Goal: Download file/media

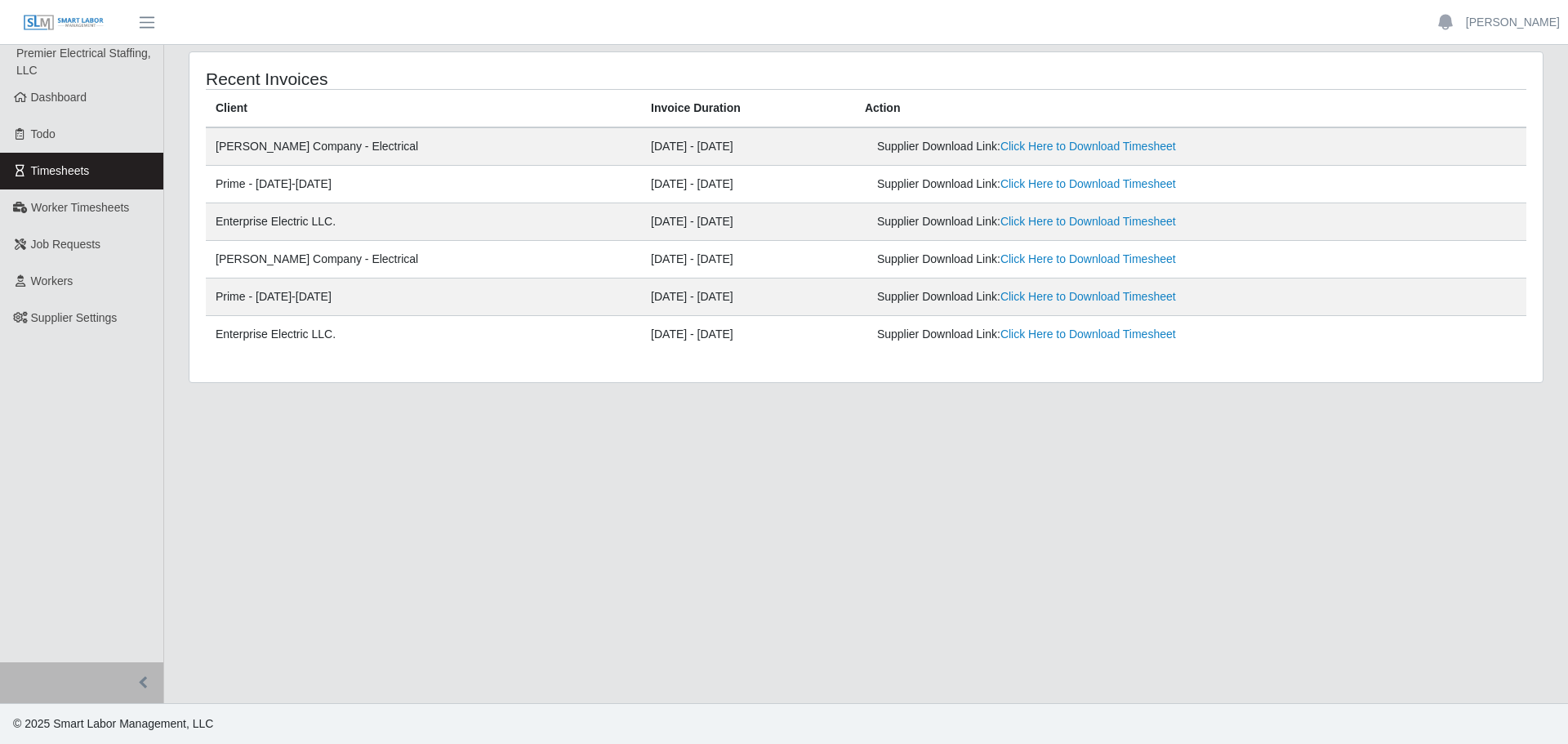
click at [89, 178] on link "Timesheets" at bounding box center [82, 171] width 164 height 37
click at [1001, 151] on link "Click Here to Download Timesheet" at bounding box center [1089, 146] width 176 height 13
click at [88, 284] on link "Workers" at bounding box center [82, 281] width 164 height 37
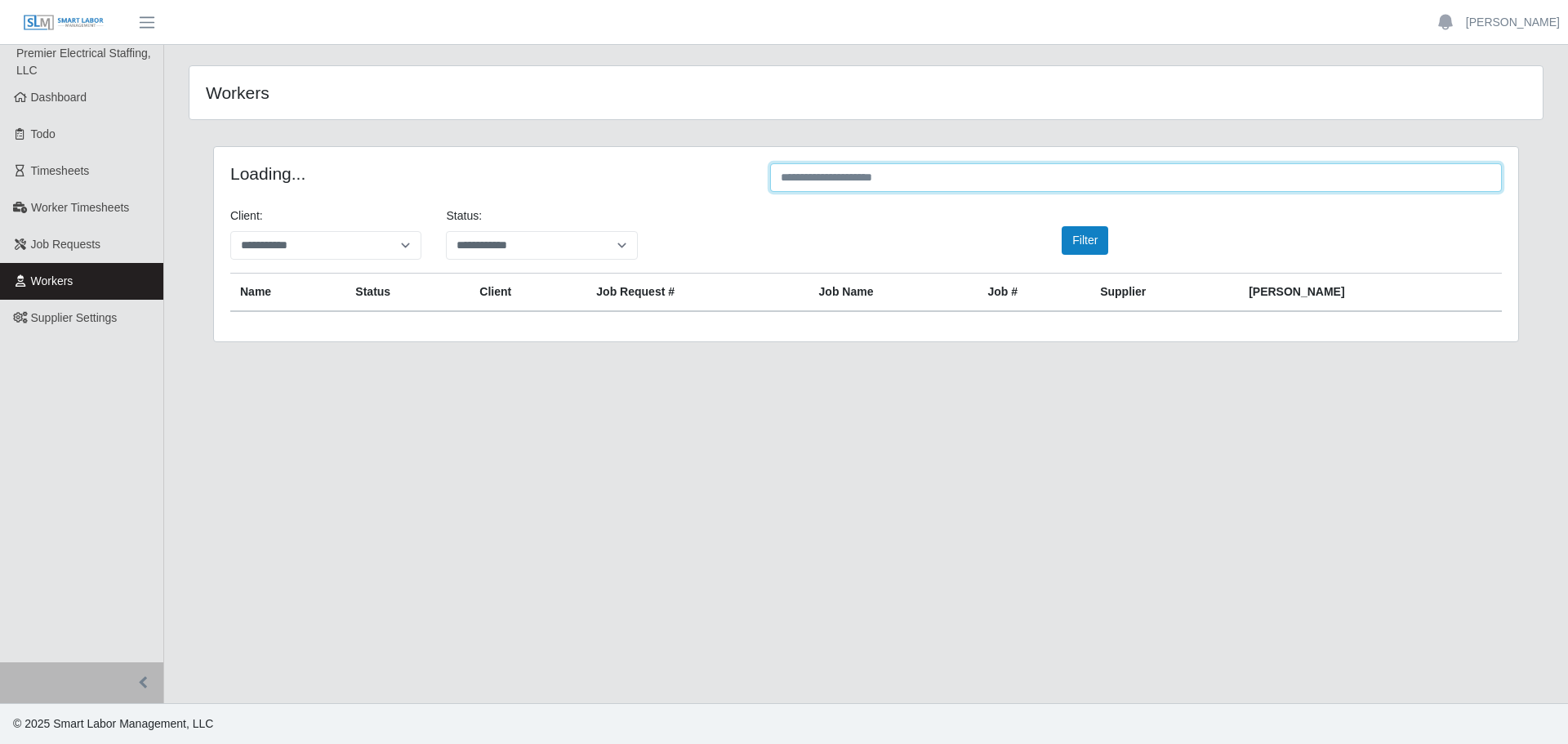
click at [801, 182] on input "text" at bounding box center [1136, 178] width 732 height 28
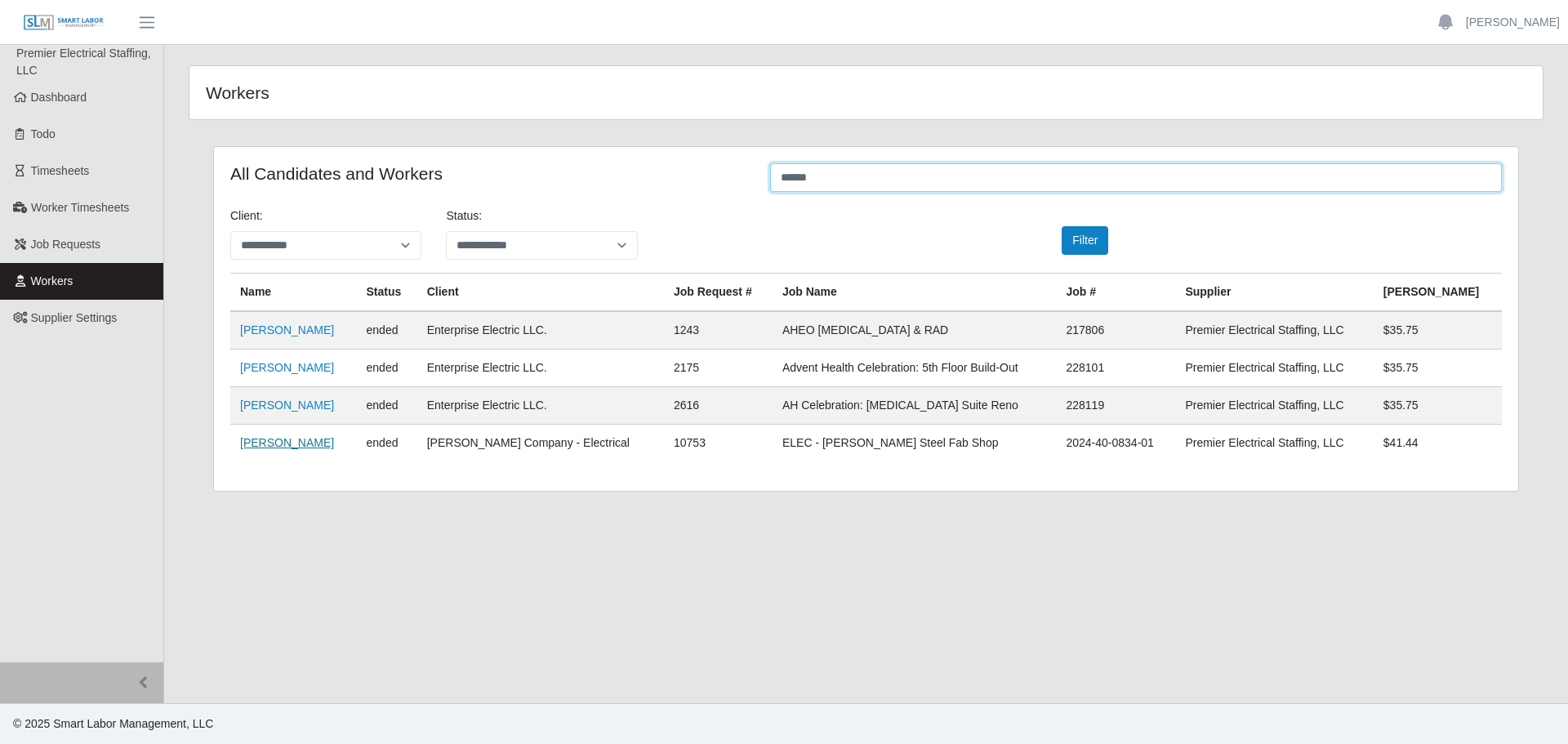
type input "******"
click at [280, 444] on link "Eric Hudson" at bounding box center [287, 442] width 94 height 13
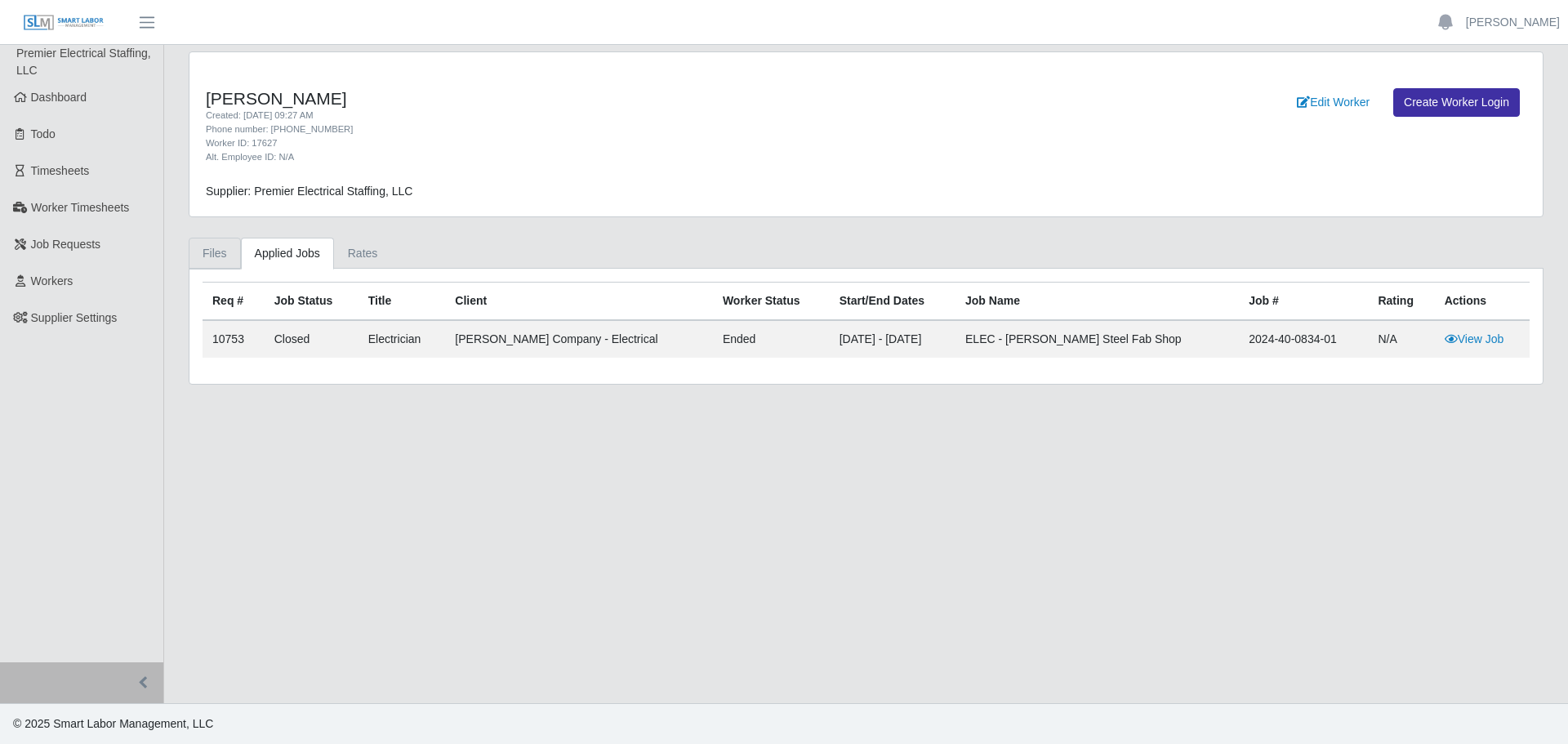
click at [216, 255] on link "Files" at bounding box center [215, 253] width 53 height 32
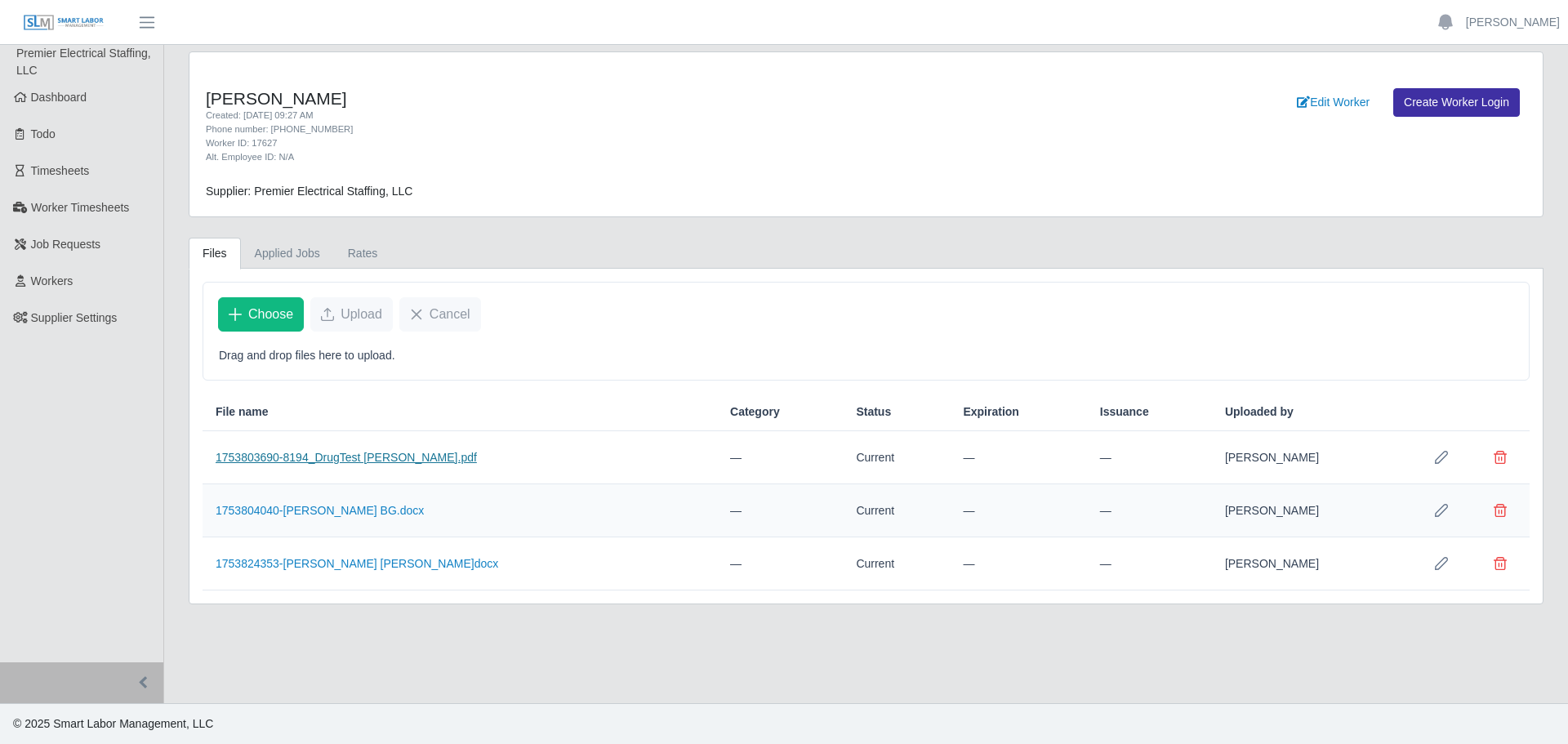
click at [401, 456] on link "1753803690-8194_DrugTest [PERSON_NAME].pdf" at bounding box center [346, 457] width 261 height 13
click at [370, 514] on link "1753804040-[PERSON_NAME] BG.docx" at bounding box center [320, 510] width 209 height 13
click at [334, 564] on link "1753824353-[PERSON_NAME] [PERSON_NAME]docx" at bounding box center [357, 563] width 283 height 13
